Goal: Communication & Community: Answer question/provide support

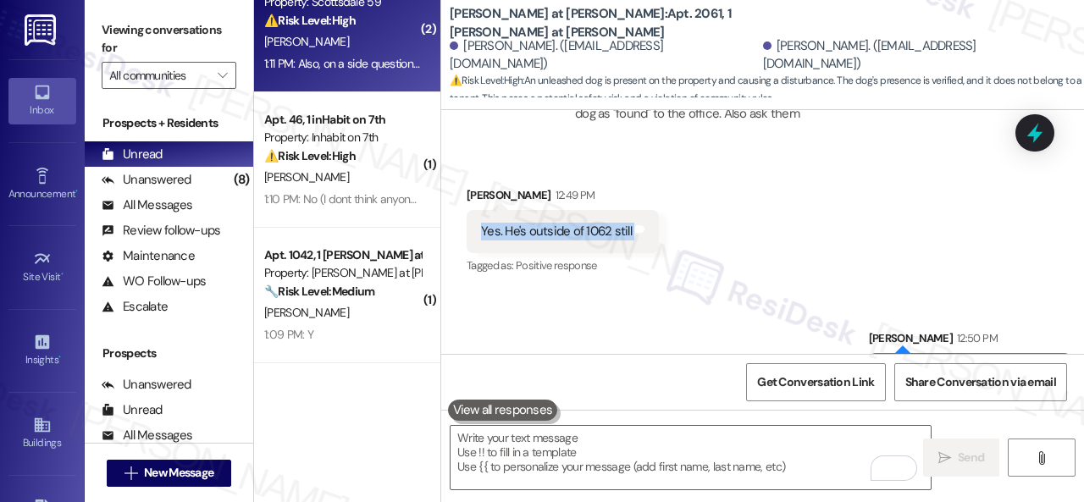
scroll to position [846, 0]
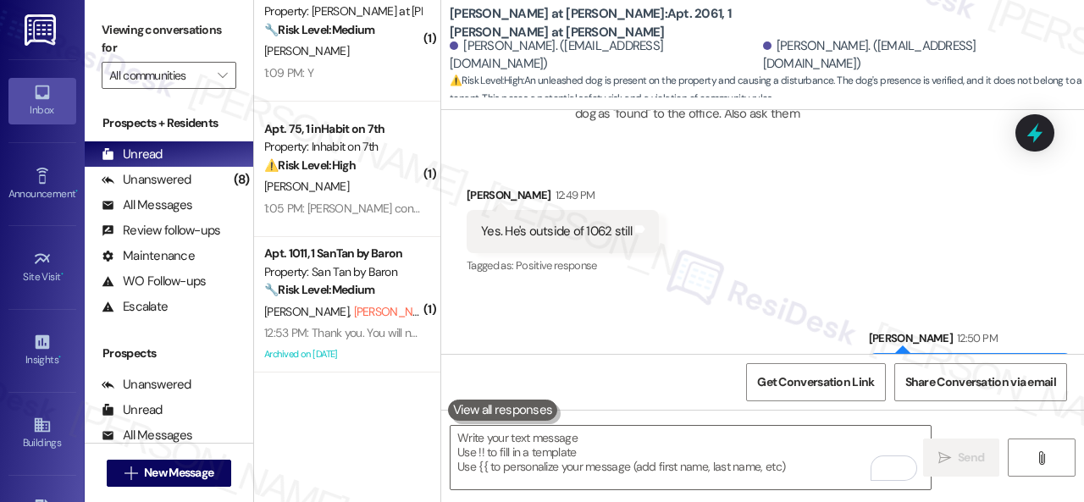
click at [640, 291] on div "Sent via SMS [PERSON_NAME] 12:50 PM Thank you. I'll inform the office. Tags and…" at bounding box center [762, 350] width 642 height 118
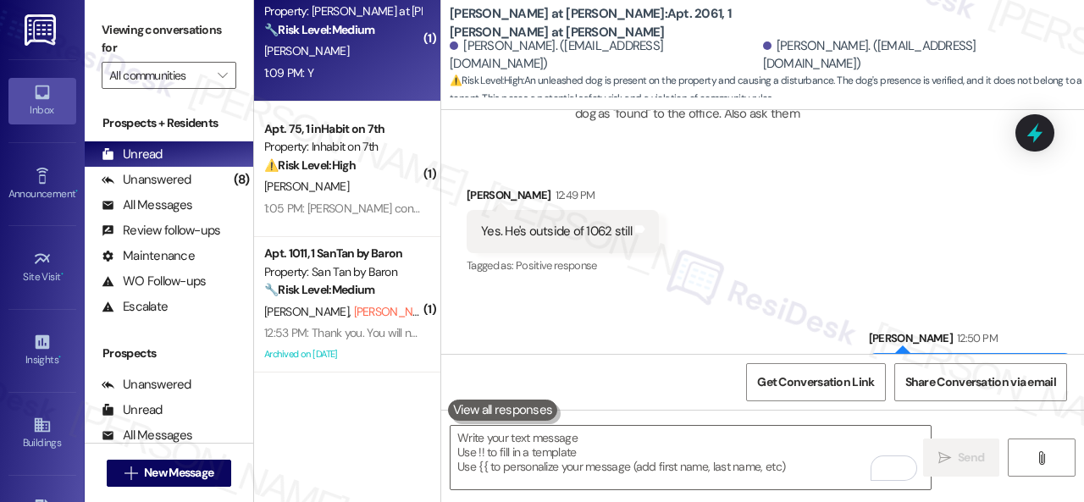
click at [327, 89] on div "Apt. 1042, 1 [PERSON_NAME] at [PERSON_NAME] Property: [PERSON_NAME] at [PERSON_…" at bounding box center [347, 33] width 186 height 135
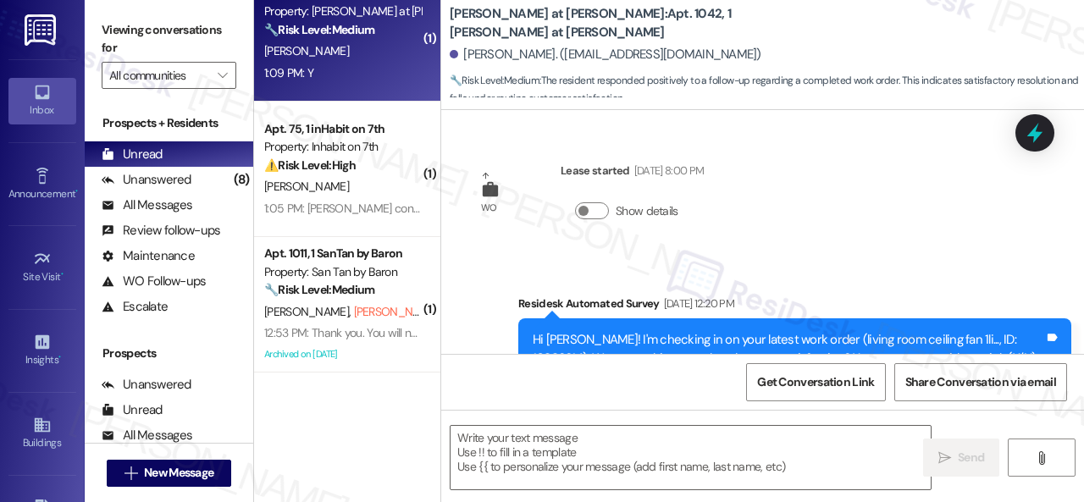
type textarea "Fetching suggested responses. Please feel free to read through the conversation…"
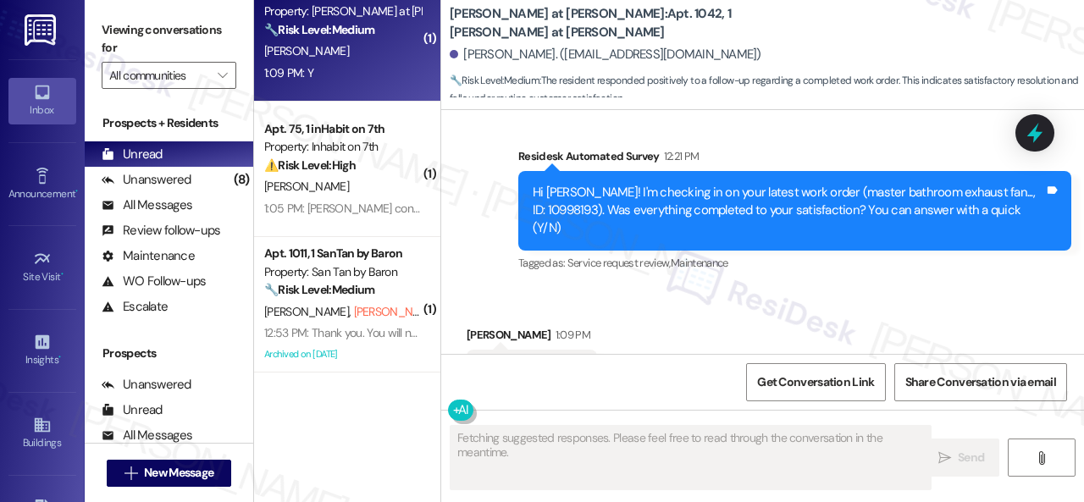
scroll to position [545, 0]
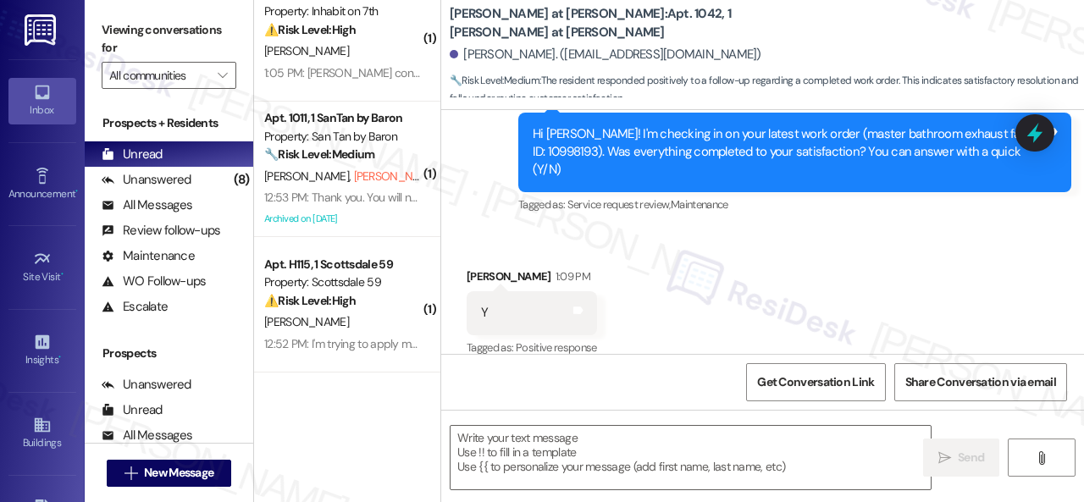
click at [515, 229] on div "Received via SMS [PERSON_NAME] 1:09 PM Y Tags and notes Tagged as: Positive res…" at bounding box center [762, 300] width 642 height 143
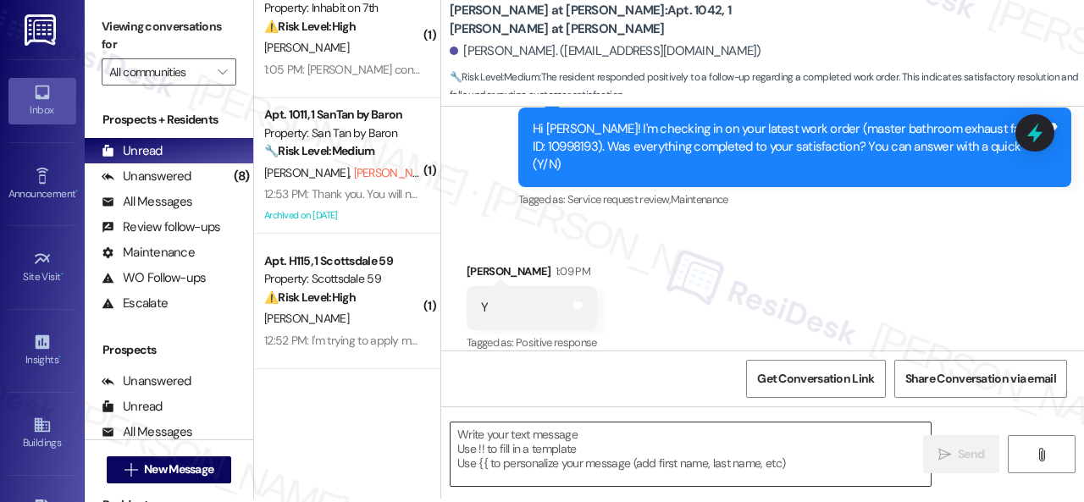
scroll to position [5, 0]
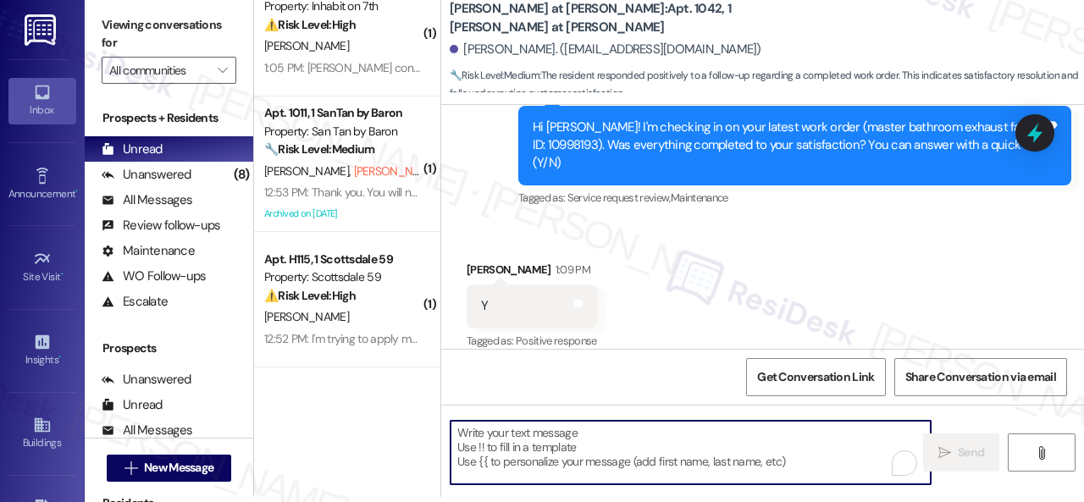
paste textarea "We're glad to hear everything’s taken care of. If your experience at {{property…"
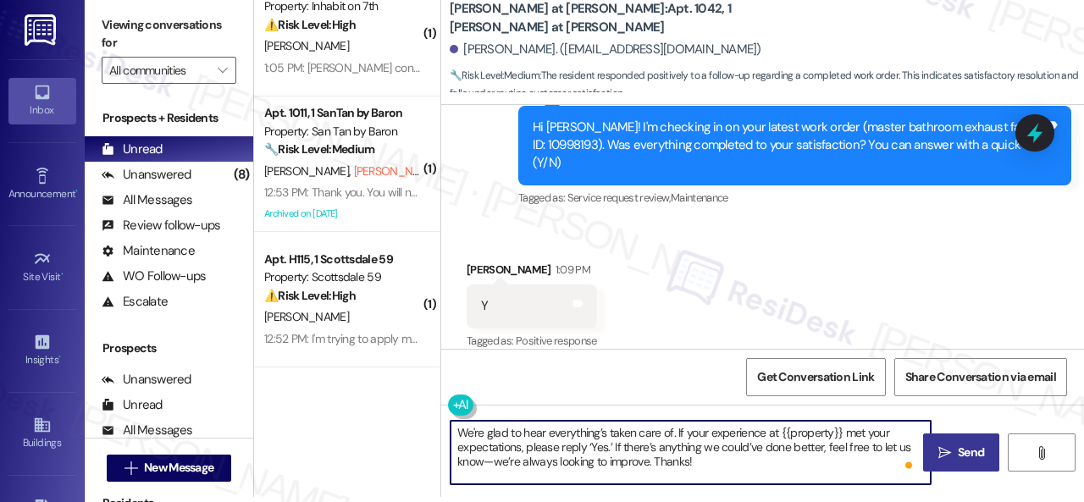
type textarea "We're glad to hear everything’s taken care of. If your experience at {{property…"
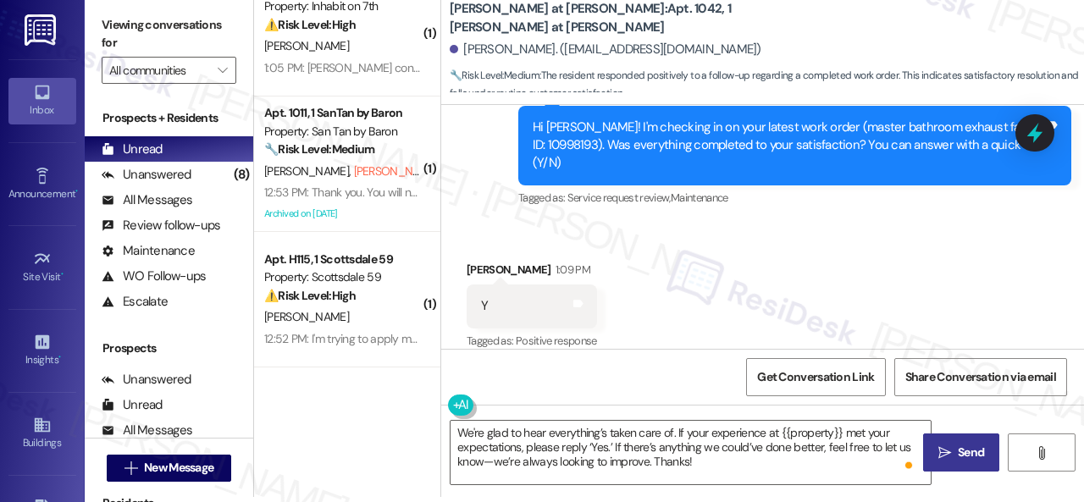
click at [962, 456] on span "Send" at bounding box center [970, 453] width 26 height 18
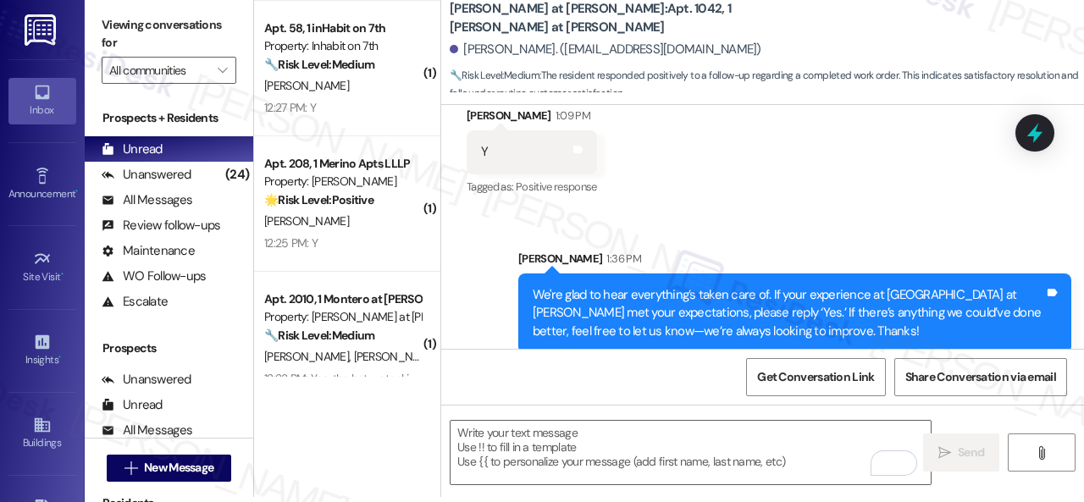
scroll to position [1524, 0]
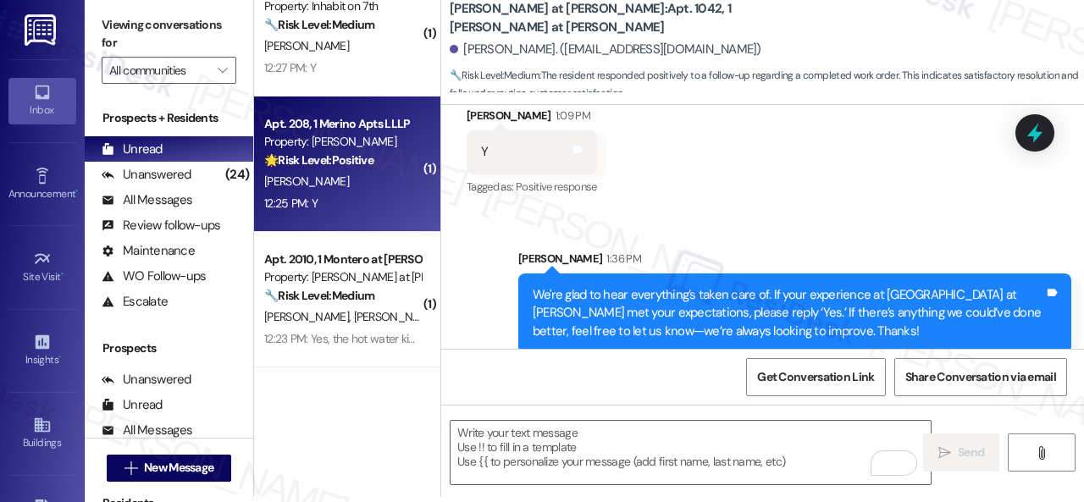
click at [357, 196] on div "12:25 PM: Y 12:25 PM: Y" at bounding box center [342, 203] width 160 height 21
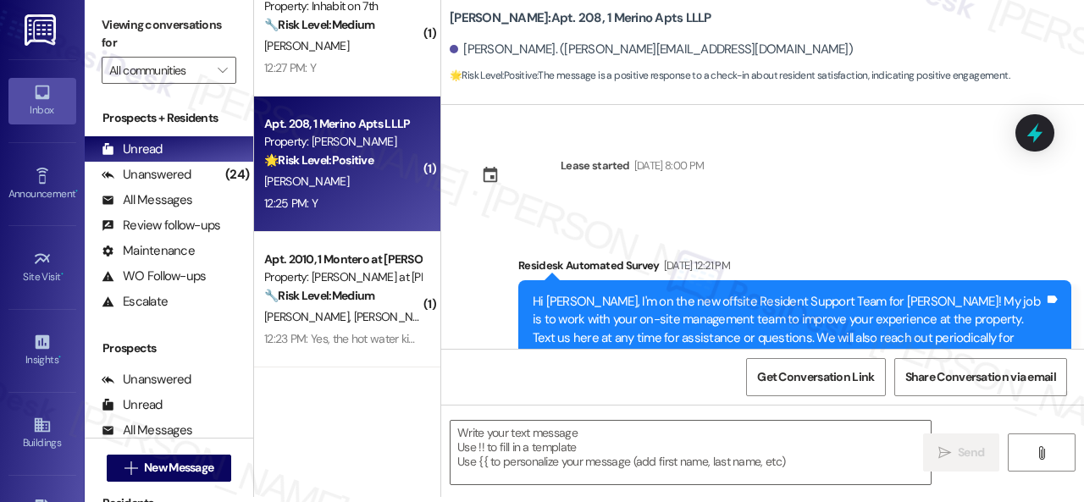
scroll to position [0, 0]
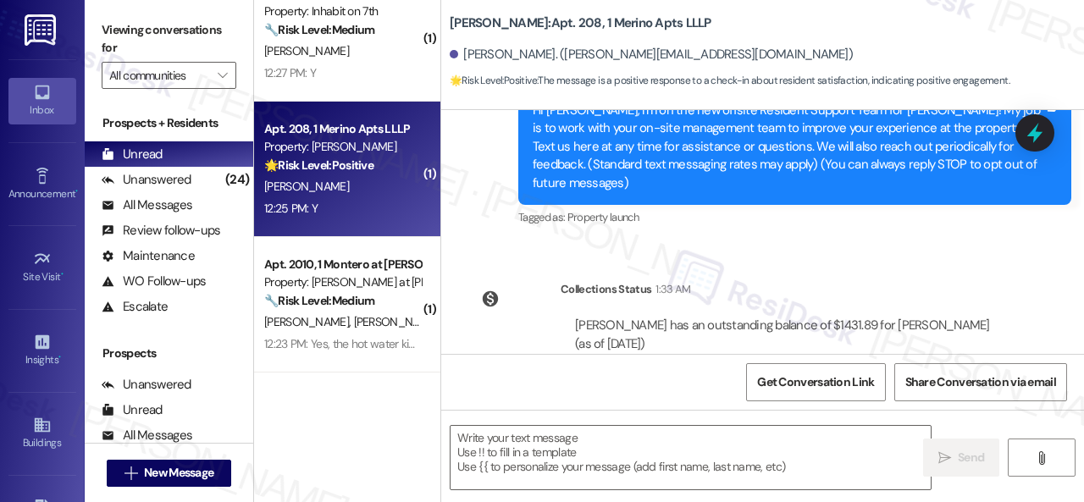
type textarea "Fetching suggested responses. Please feel free to read through the conversation…"
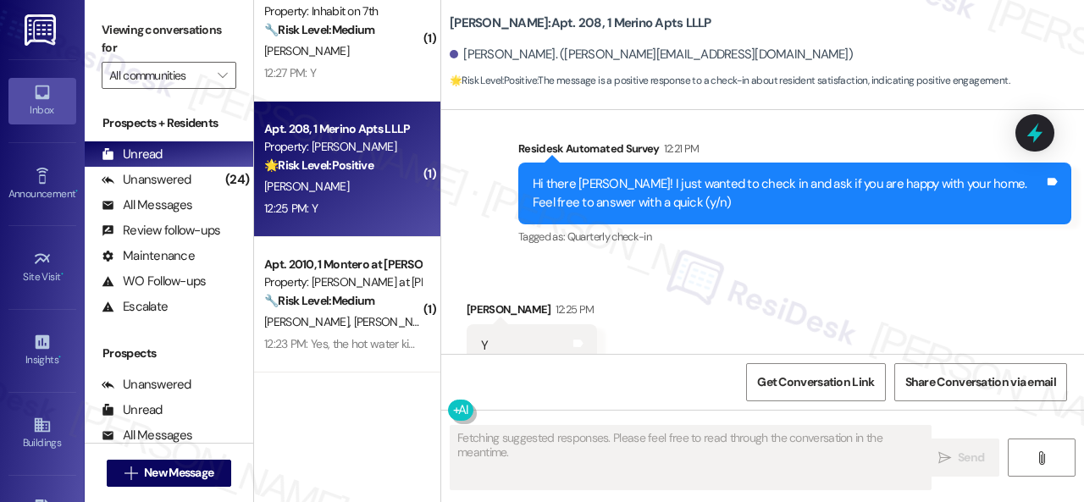
scroll to position [562, 0]
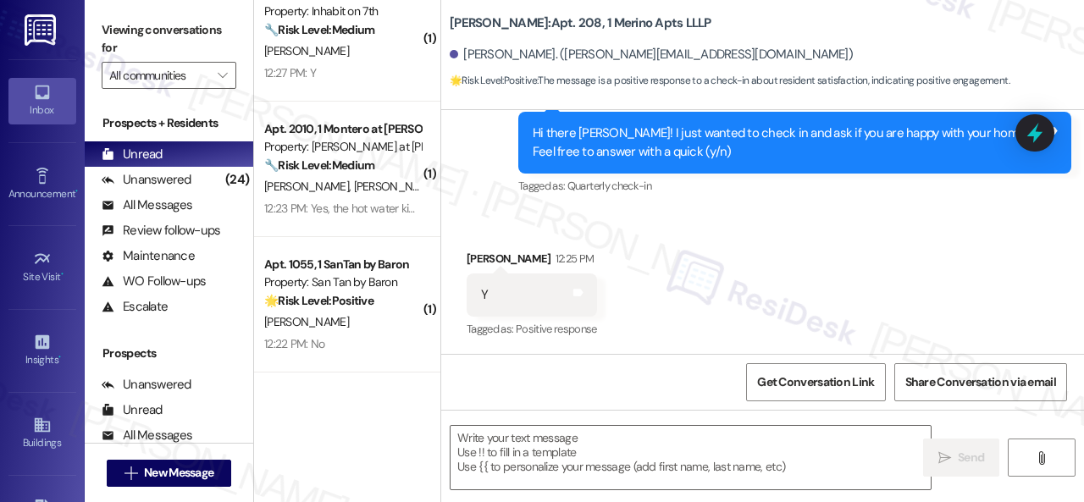
click at [527, 191] on div "Tagged as: Quarterly check-in Click to highlight conversations about Quarterly …" at bounding box center [794, 186] width 553 height 25
click at [545, 455] on textarea at bounding box center [690, 457] width 480 height 63
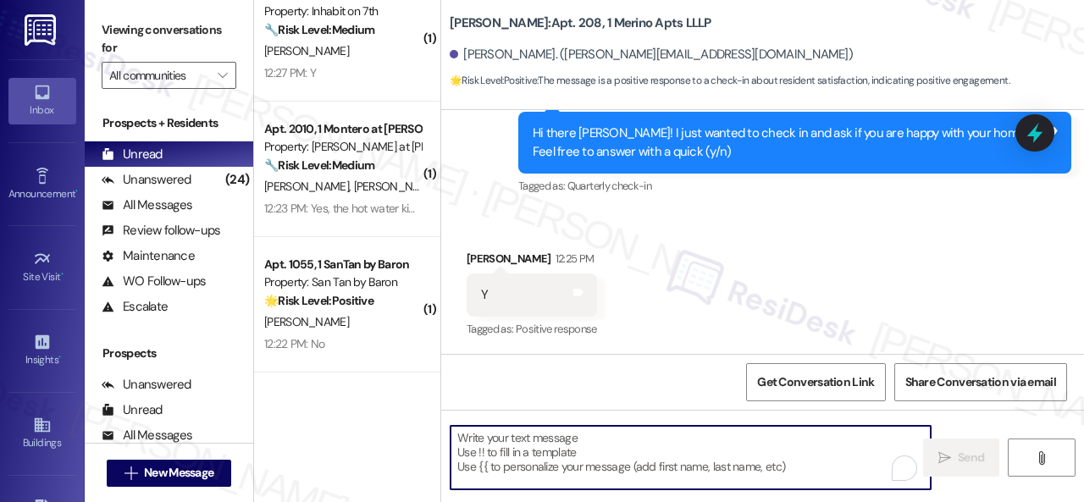
paste textarea "I'm glad you are satisfied with your home. Have you written a review for us bef…"
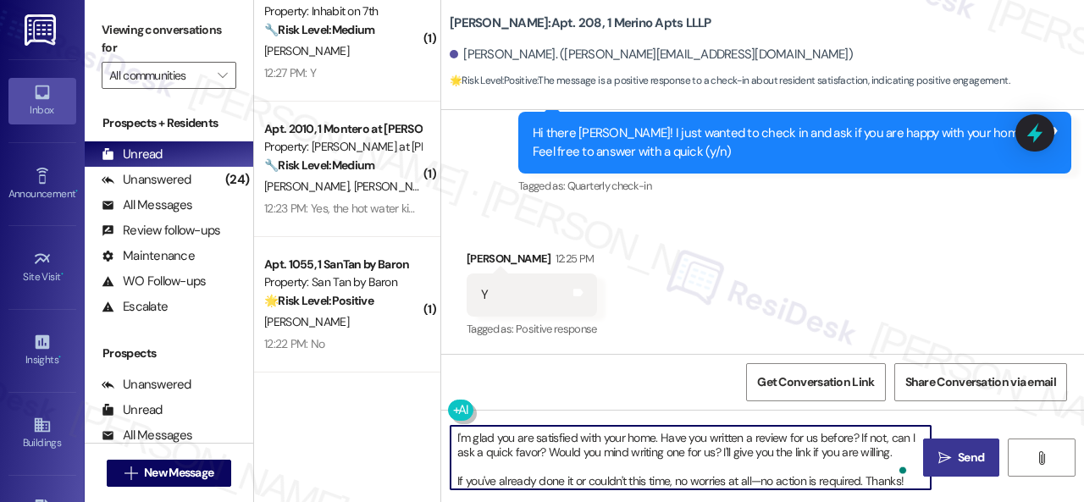
type textarea "I'm glad you are satisfied with your home. Have you written a review for us bef…"
click at [954, 451] on span "Send" at bounding box center [970, 458] width 33 height 18
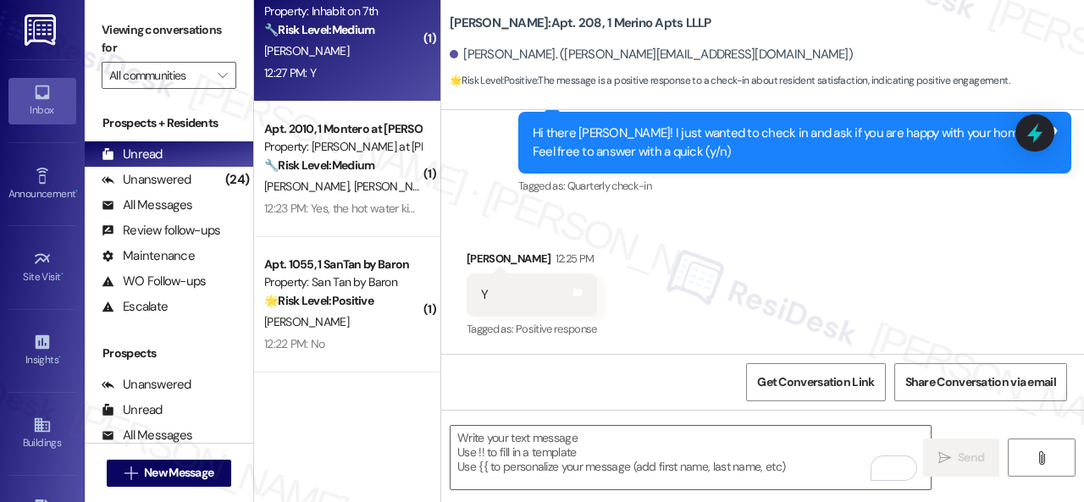
click at [369, 69] on div "12:27 PM: Y 12:27 PM: Y" at bounding box center [342, 73] width 160 height 21
type textarea "Fetching suggested responses. Please feel free to read through the conversation…"
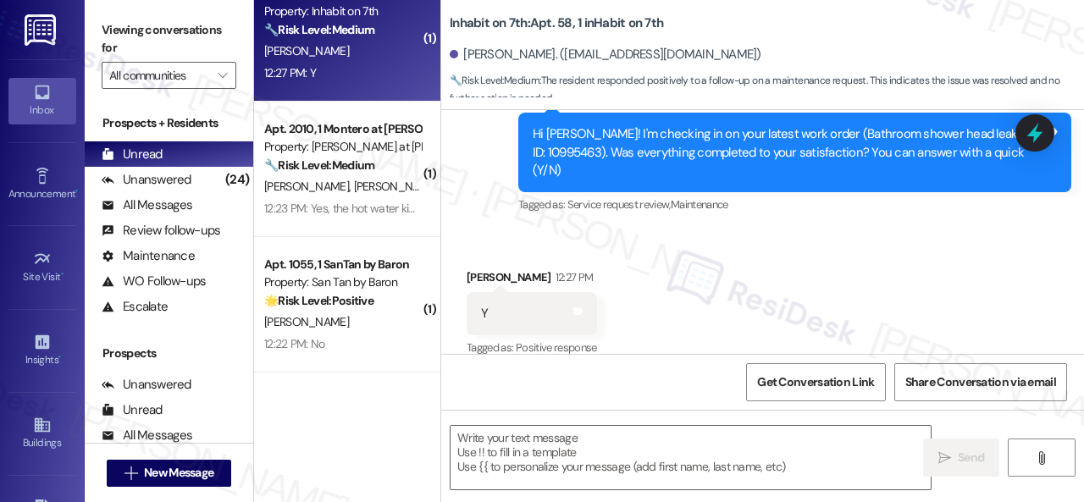
scroll to position [1514, 0]
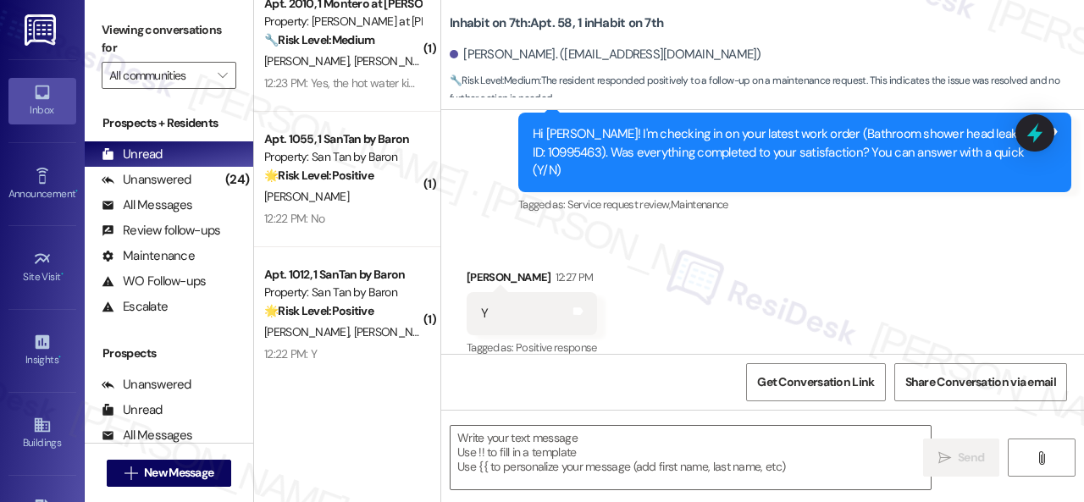
click at [477, 199] on div "Survey, sent via SMS Residesk Automated Survey 12:21 PM Hi [PERSON_NAME]! I'm c…" at bounding box center [762, 140] width 642 height 179
click at [528, 462] on textarea at bounding box center [690, 457] width 480 height 63
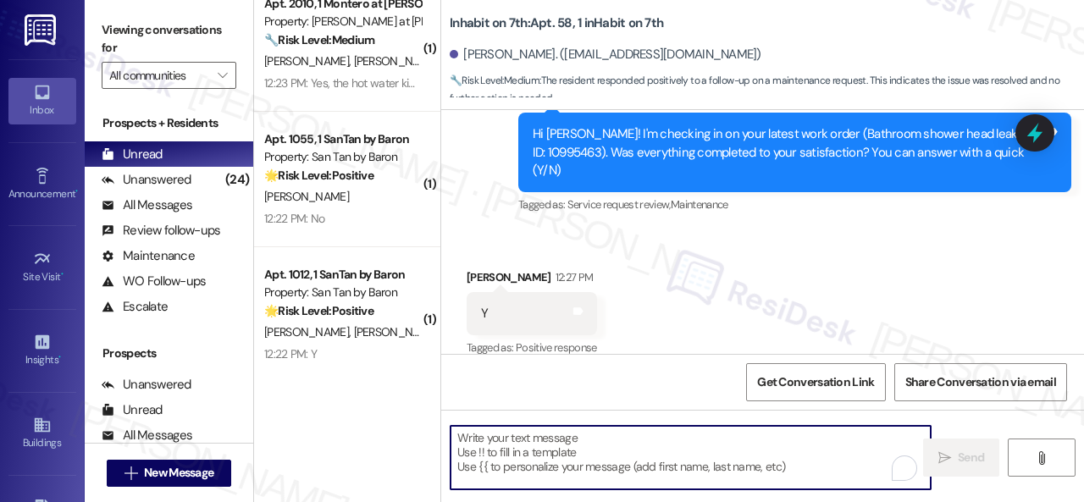
paste textarea "We're glad to hear everything’s taken care of. If your experience at {{property…"
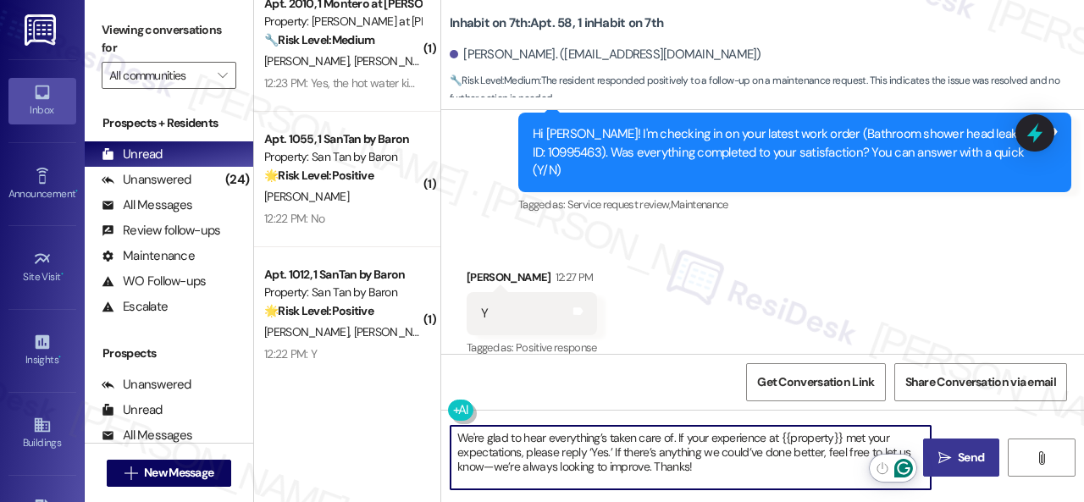
type textarea "We're glad to hear everything’s taken care of. If your experience at {{property…"
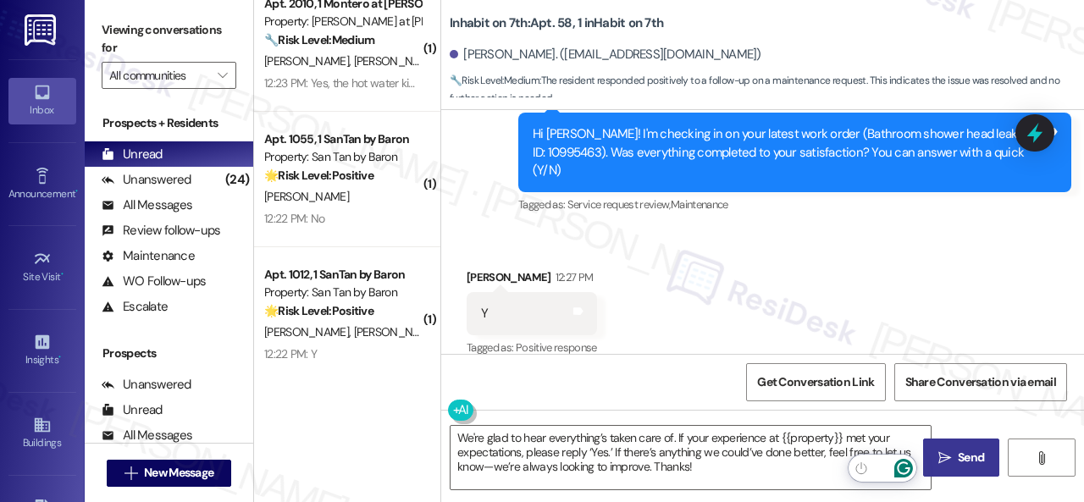
click at [957, 455] on span "Send" at bounding box center [970, 458] width 26 height 18
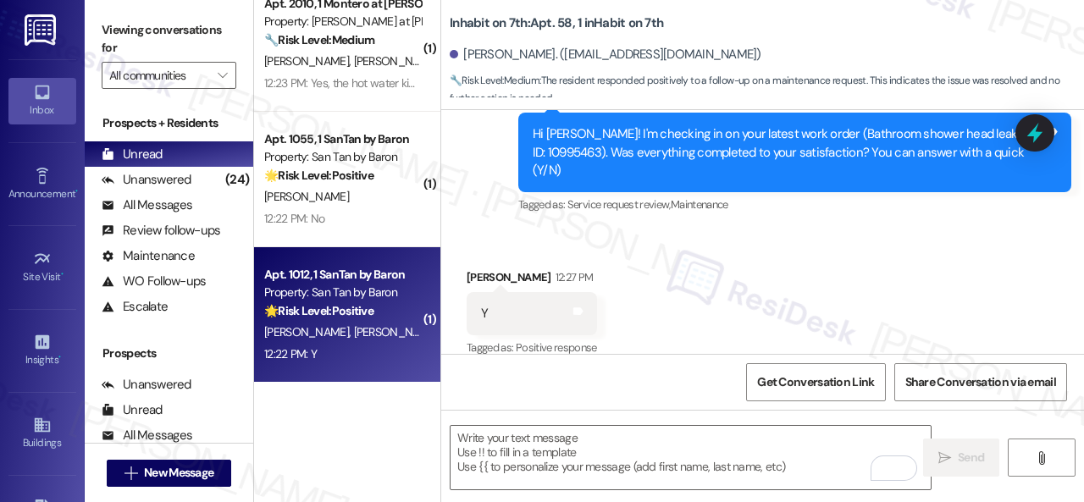
click at [388, 330] on div "[PERSON_NAME] [PERSON_NAME]" at bounding box center [342, 332] width 160 height 21
type textarea "Fetching suggested responses. Please feel free to read through the conversation…"
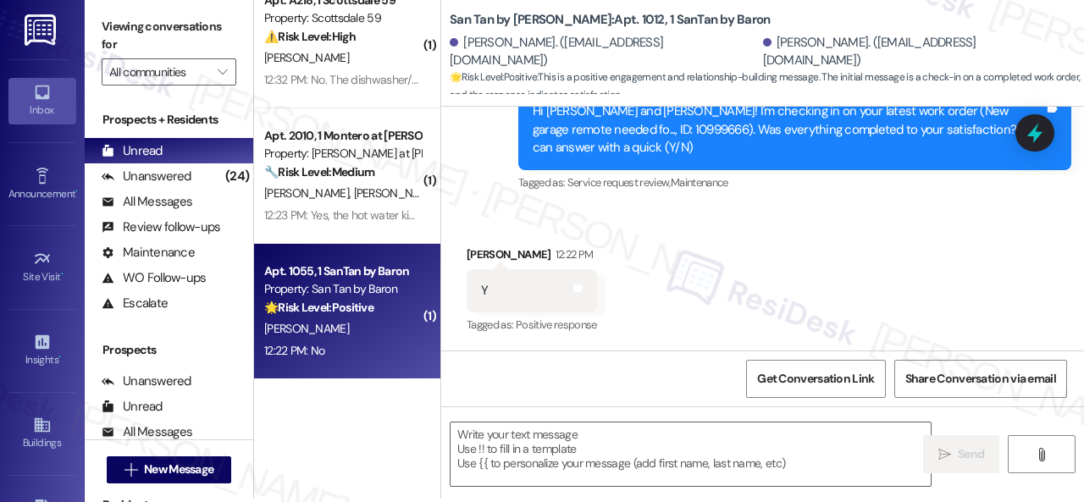
scroll to position [5, 0]
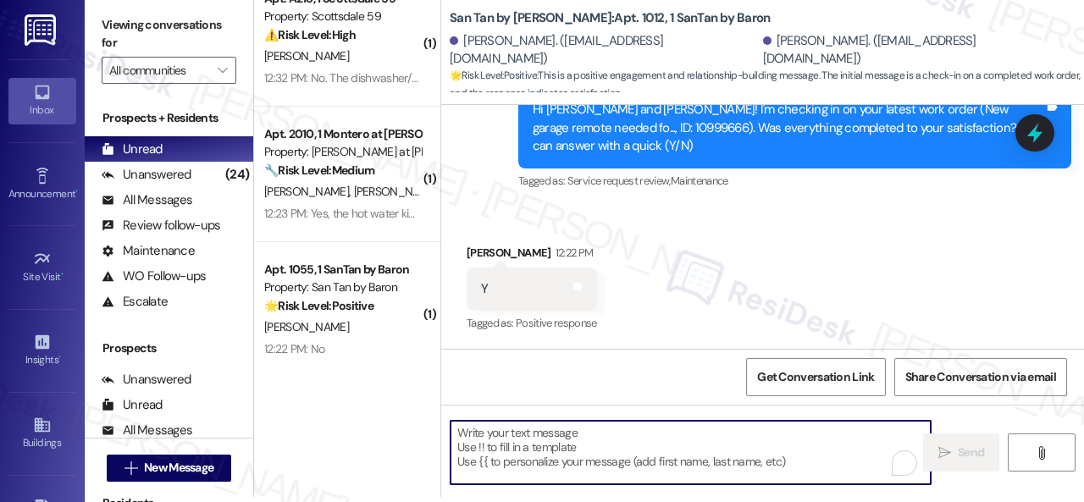
click at [623, 444] on textarea "To enrich screen reader interactions, please activate Accessibility in Grammarl…" at bounding box center [690, 452] width 480 height 63
paste textarea "We're glad to hear everything’s taken care of. If your experience at {{property…"
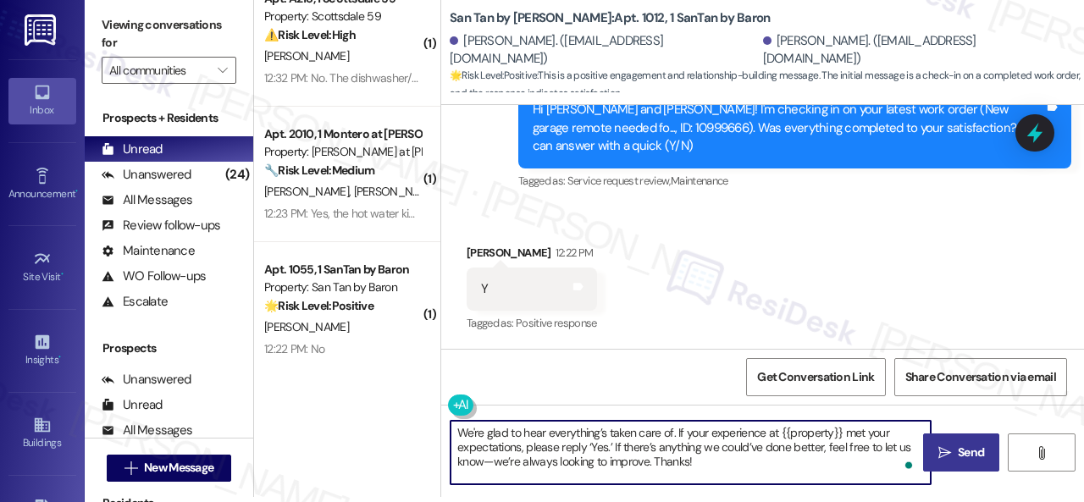
type textarea "We're glad to hear everything’s taken care of. If your experience at {{property…"
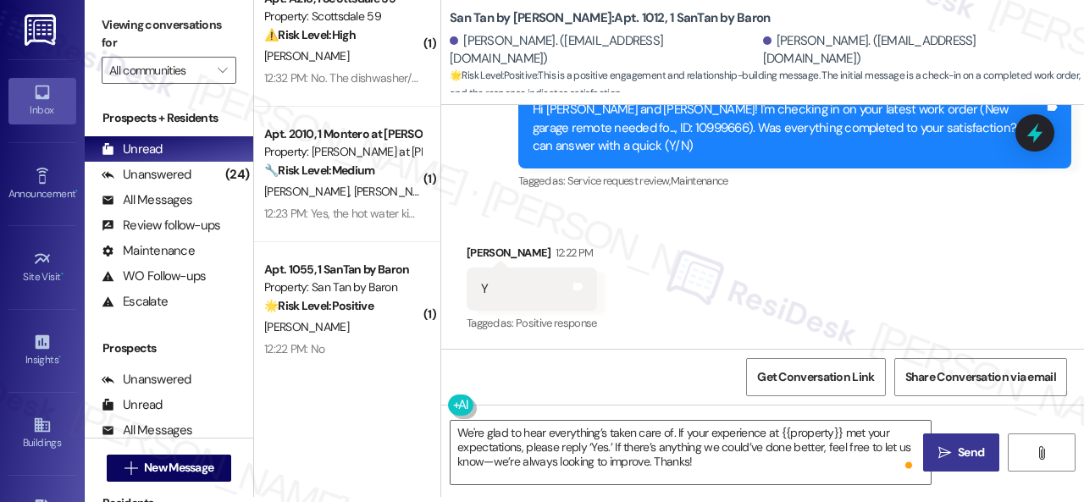
click at [962, 453] on span "Send" at bounding box center [970, 453] width 26 height 18
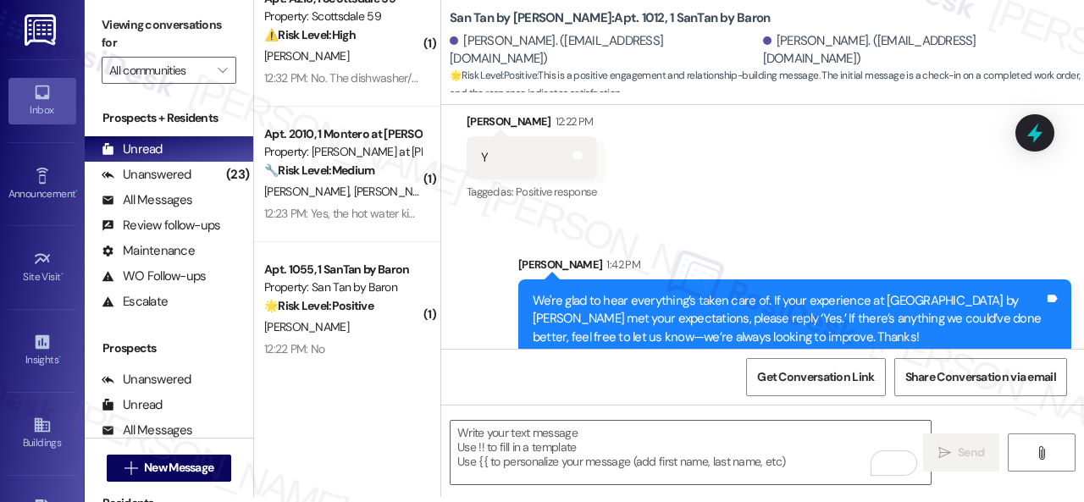
scroll to position [775, 0]
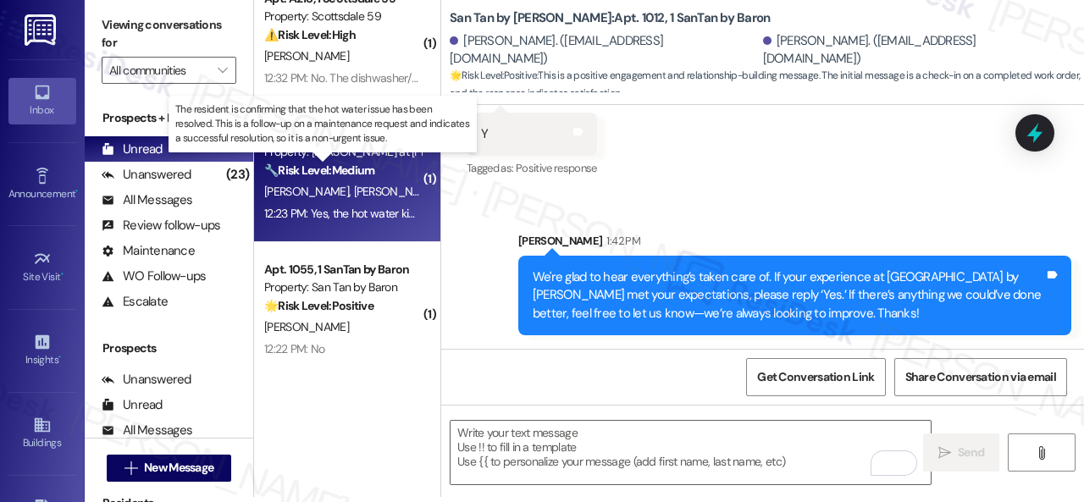
click at [357, 176] on strong "🔧 Risk Level: Medium" at bounding box center [319, 170] width 110 height 15
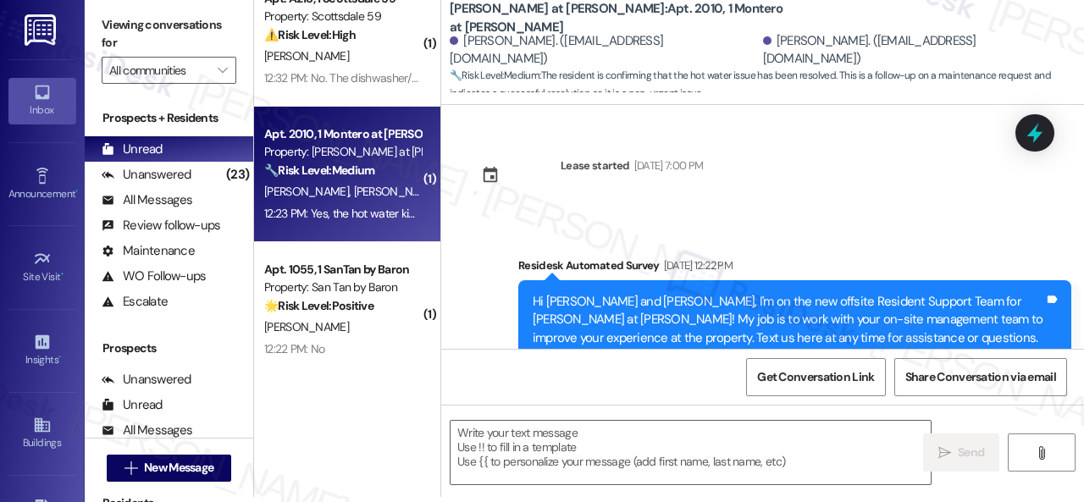
scroll to position [0, 0]
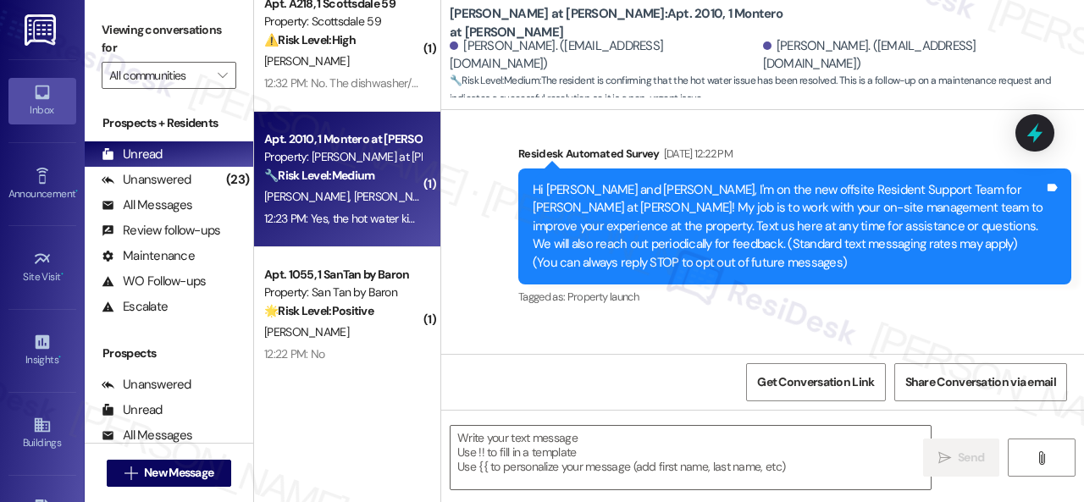
type textarea "Fetching suggested responses. Please feel free to read through the conversation…"
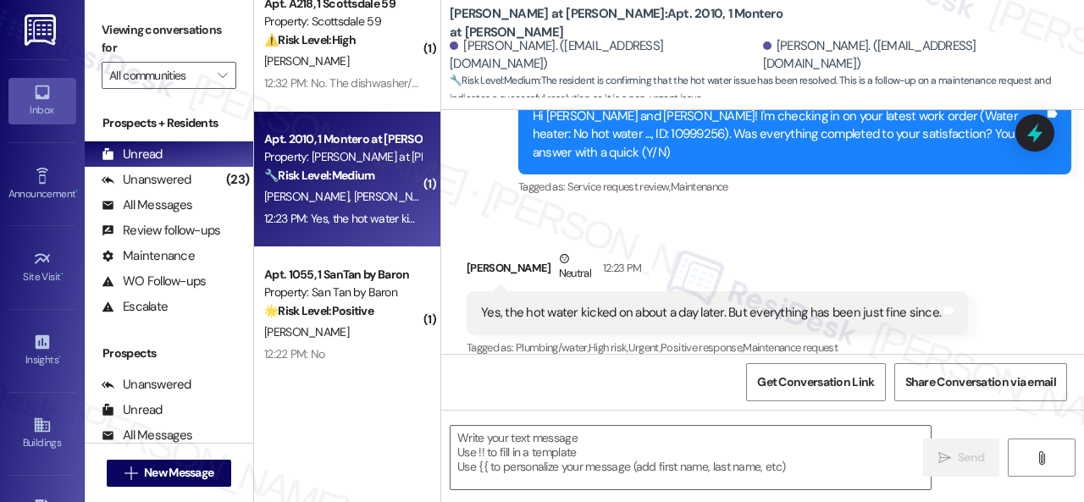
scroll to position [1243, 0]
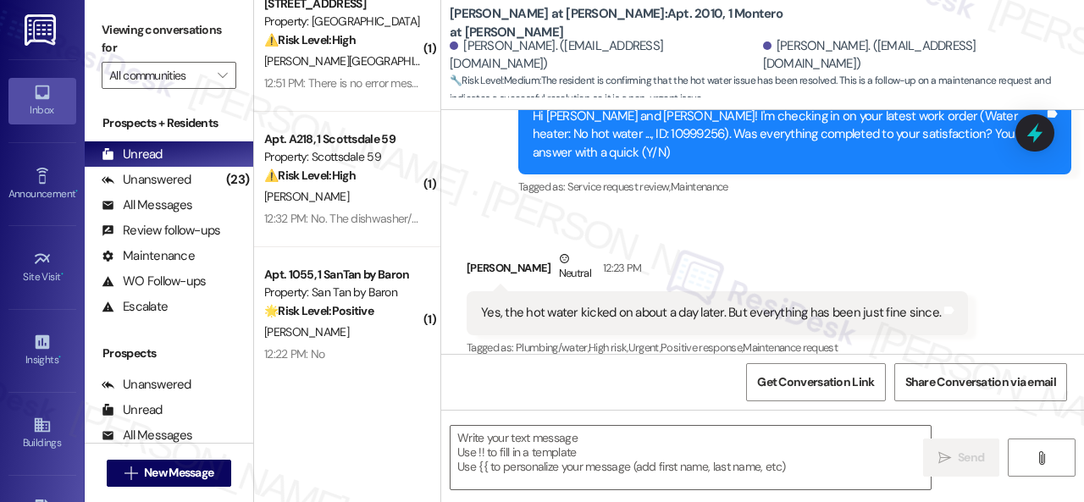
click at [477, 216] on div "Received via SMS [PERSON_NAME] Neutral 12:23 PM Yes, the hot water kicked on ab…" at bounding box center [762, 292] width 642 height 161
click at [555, 451] on textarea at bounding box center [690, 457] width 480 height 63
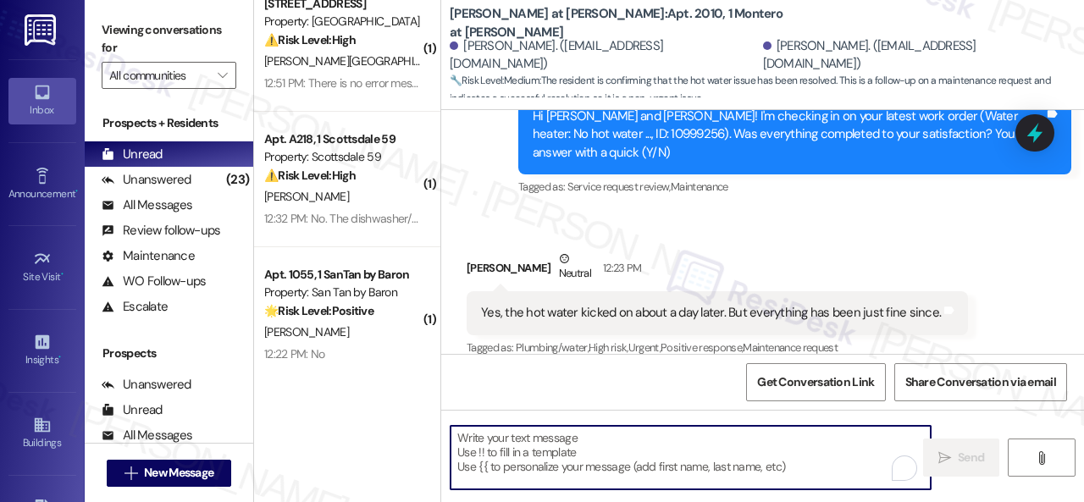
paste textarea "Thanks for your feedback. We appreciate it. Enjoy your day!"
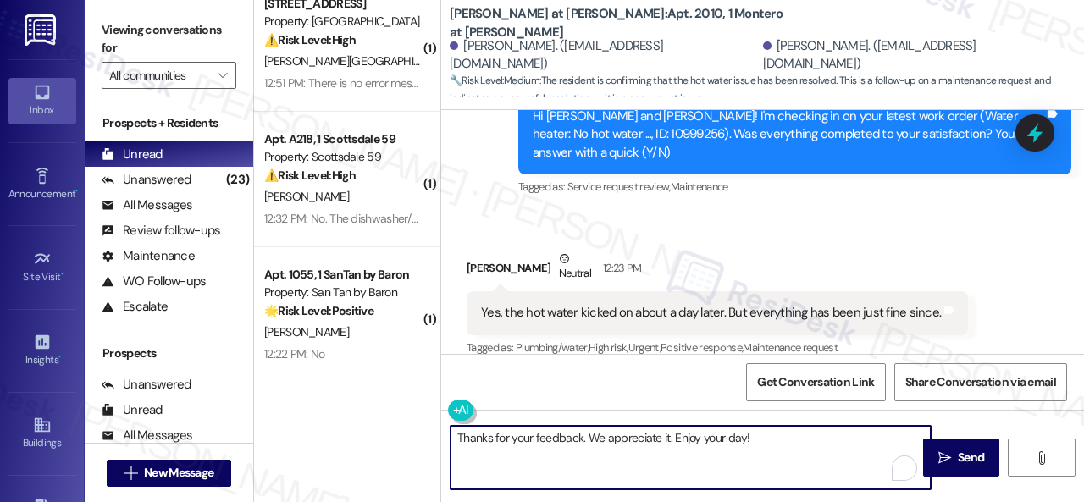
scroll to position [747, 0]
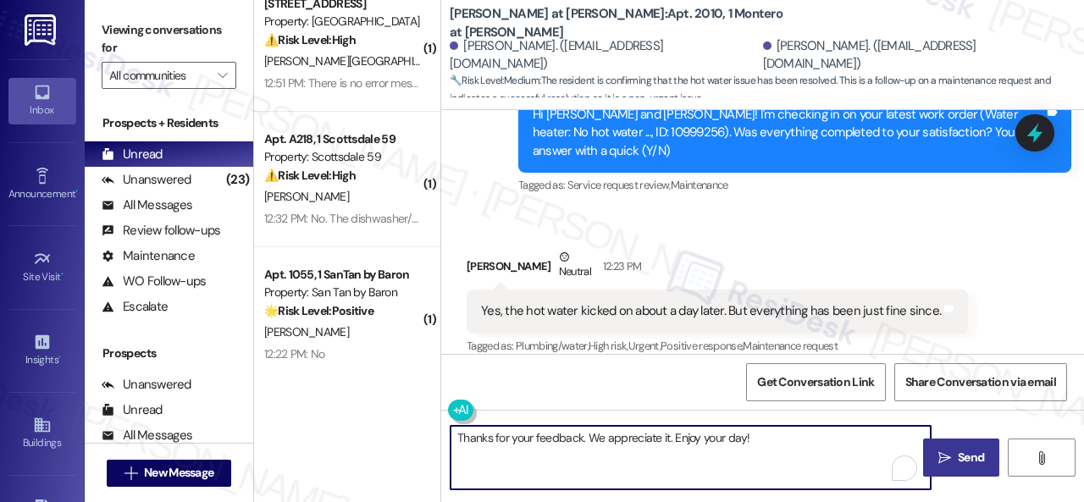
type textarea "Thanks for your feedback. We appreciate it. Enjoy your day!"
click at [943, 459] on icon "" at bounding box center [944, 458] width 13 height 14
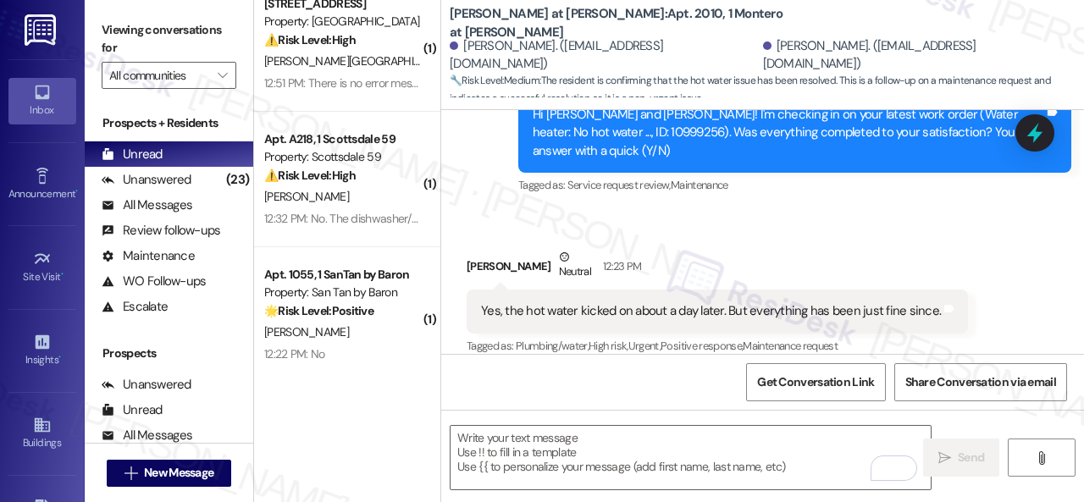
scroll to position [745, 0]
